Goal: Task Accomplishment & Management: Manage account settings

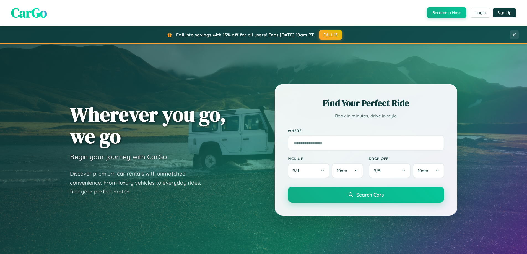
scroll to position [238, 0]
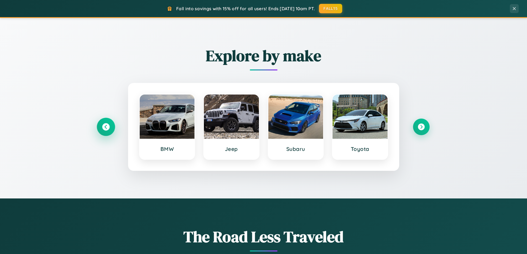
click at [106, 127] on icon at bounding box center [105, 126] width 7 height 7
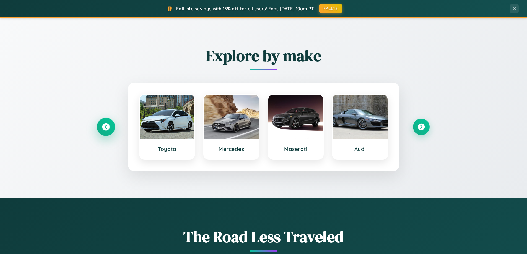
click at [106, 127] on icon at bounding box center [105, 126] width 7 height 7
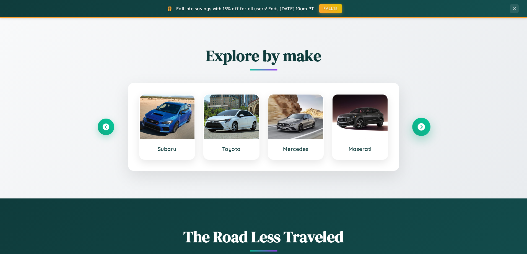
click at [421, 127] on icon at bounding box center [420, 126] width 7 height 7
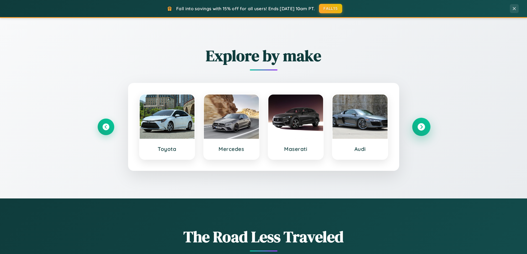
click at [421, 127] on icon at bounding box center [420, 126] width 7 height 7
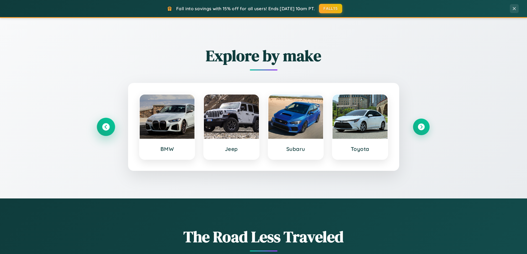
click at [106, 127] on icon at bounding box center [105, 126] width 7 height 7
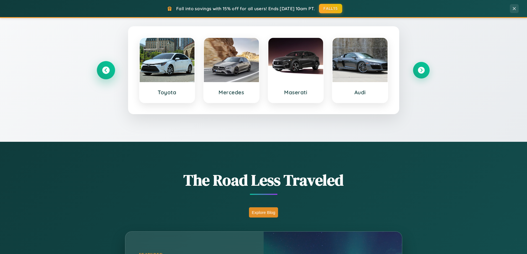
scroll to position [380, 0]
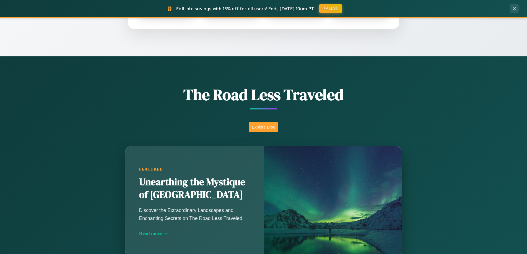
click at [263, 127] on button "Explore Blog" at bounding box center [263, 127] width 29 height 10
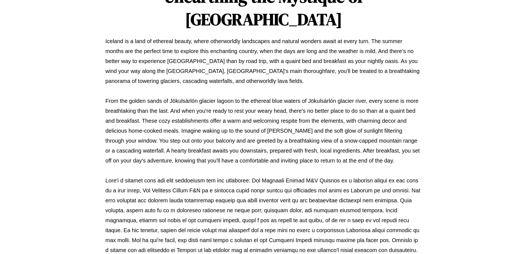
scroll to position [179, 0]
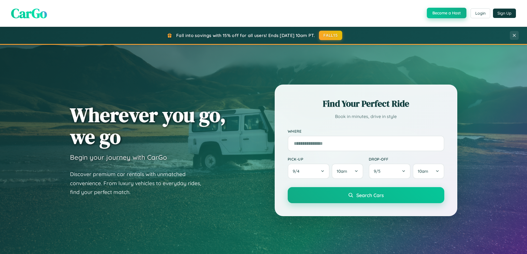
click at [446, 13] on button "Become a Host" at bounding box center [447, 13] width 40 height 11
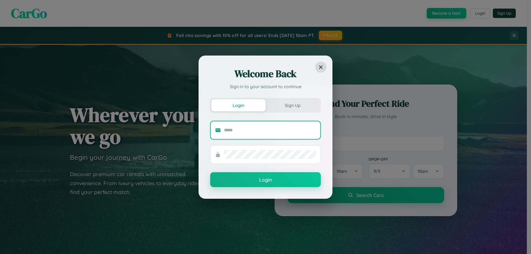
click at [270, 130] on input "text" at bounding box center [270, 130] width 92 height 9
type input "**********"
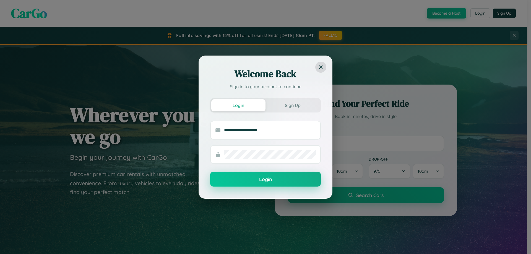
click at [265, 179] on button "Login" at bounding box center [265, 179] width 111 height 15
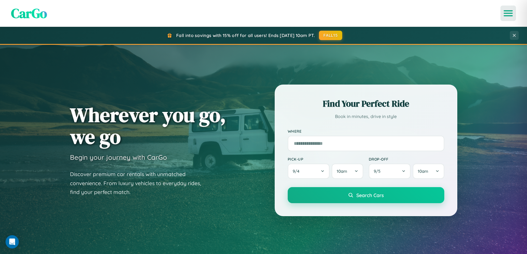
click at [508, 13] on icon "Open menu" at bounding box center [508, 13] width 8 height 5
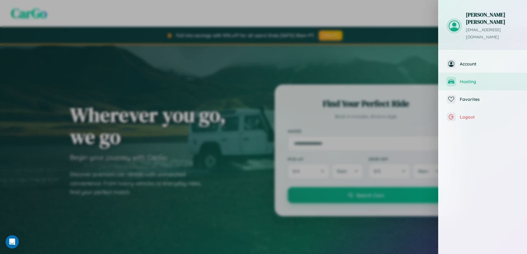
click at [482, 79] on span "Hosting" at bounding box center [489, 82] width 59 height 6
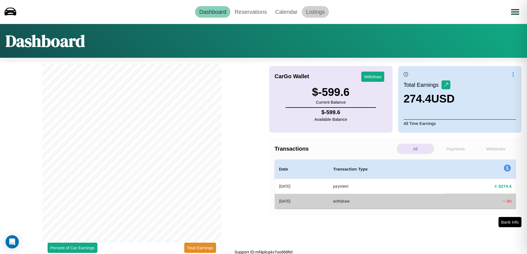
click at [315, 12] on link "Listings" at bounding box center [315, 12] width 27 height 12
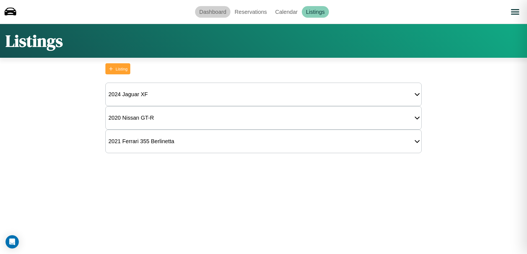
click at [213, 12] on link "Dashboard" at bounding box center [212, 12] width 35 height 12
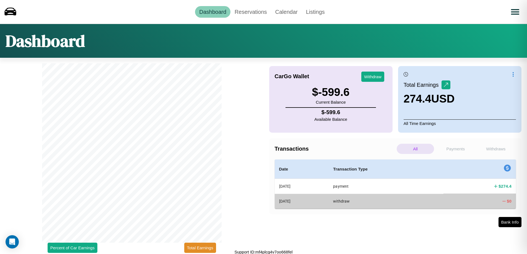
scroll to position [2, 0]
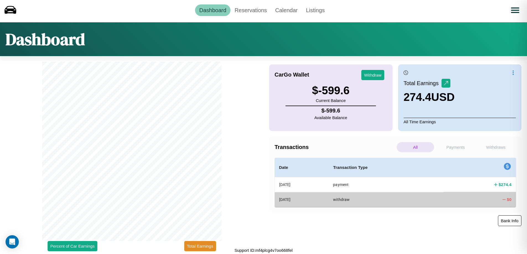
click at [509, 221] on button "Bank Info" at bounding box center [510, 220] width 24 height 11
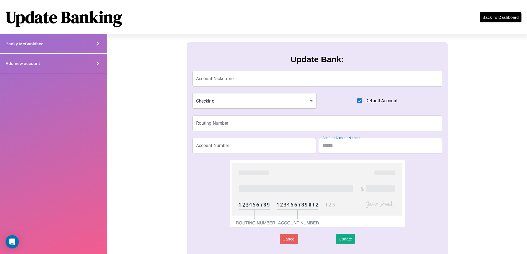
click at [53, 63] on div "Add new account" at bounding box center [53, 64] width 107 height 20
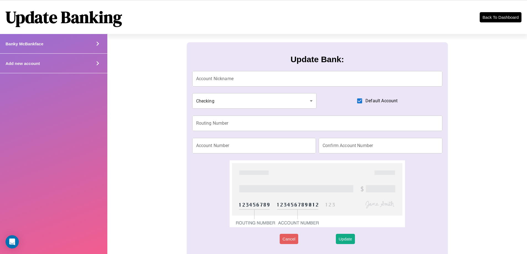
click at [53, 63] on div "Add new account" at bounding box center [53, 64] width 107 height 20
click at [97, 63] on icon at bounding box center [97, 63] width 8 height 8
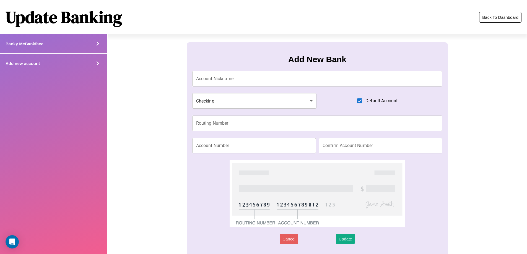
click at [500, 17] on button "Back To Dashboard" at bounding box center [500, 17] width 42 height 11
